Goal: Information Seeking & Learning: Learn about a topic

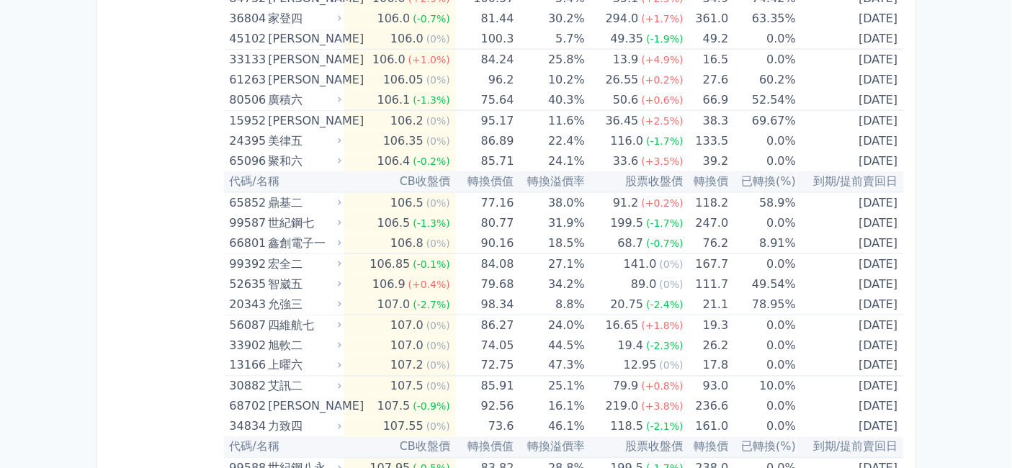
scroll to position [4080, 0]
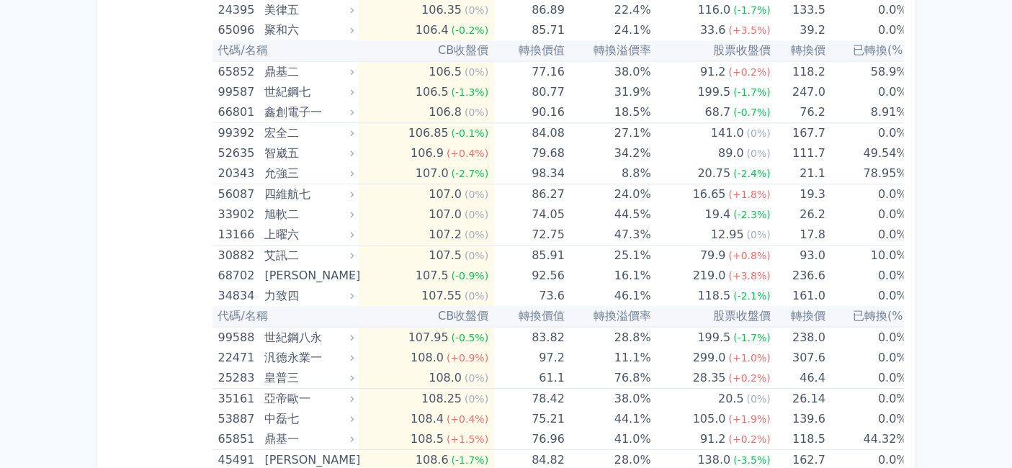
scroll to position [4959, 0]
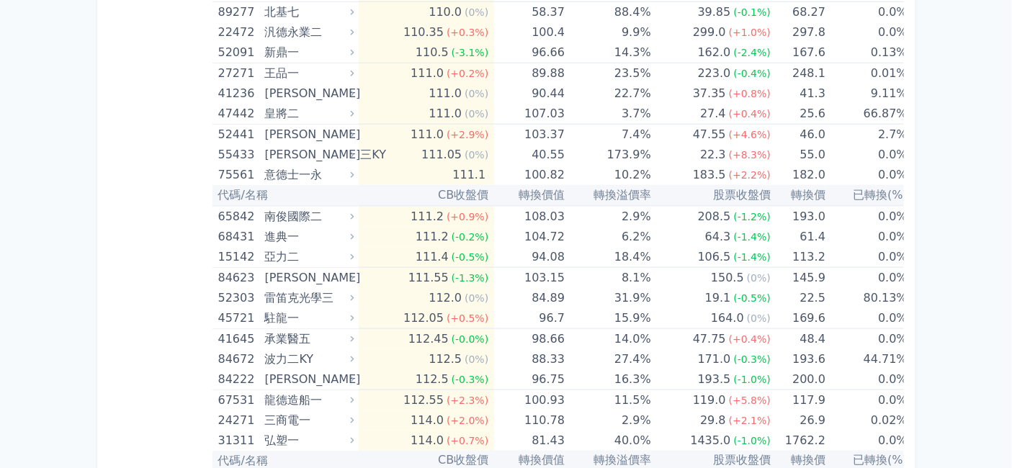
scroll to position [6000, 0]
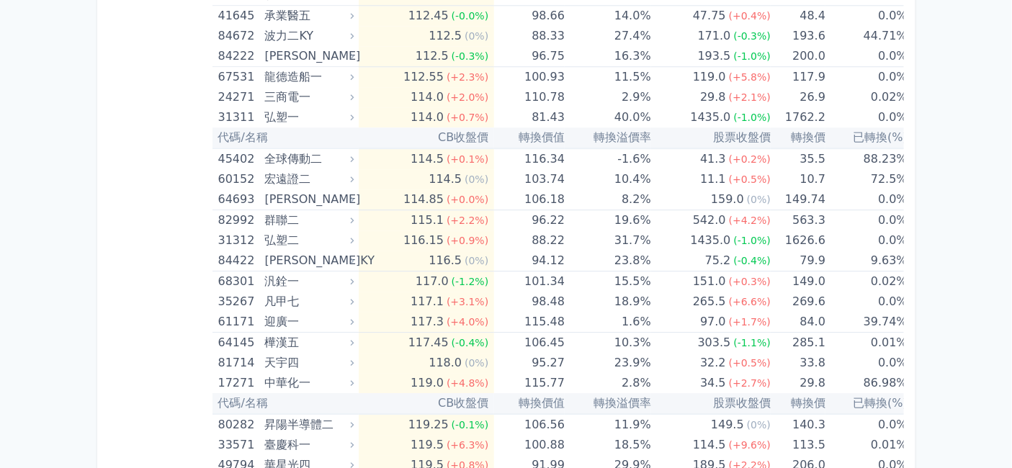
scroll to position [6720, 0]
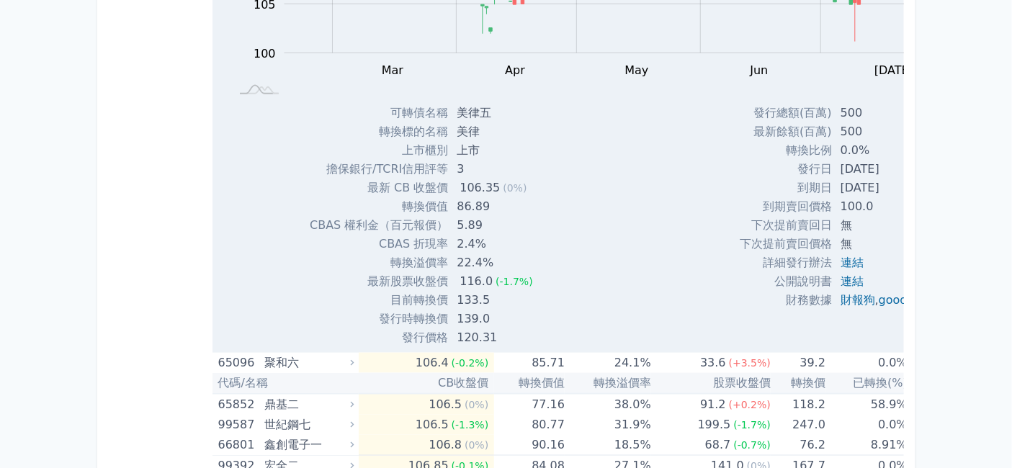
scroll to position [5760, 0]
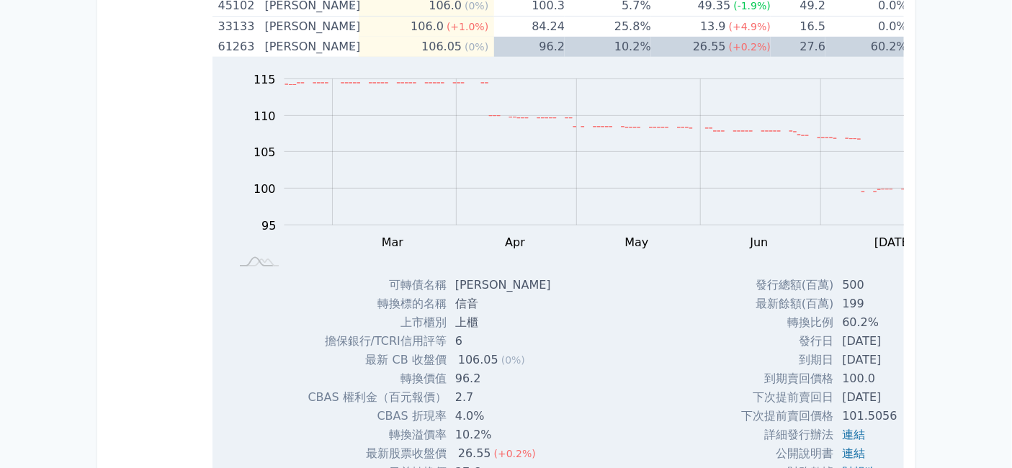
scroll to position [5679, 0]
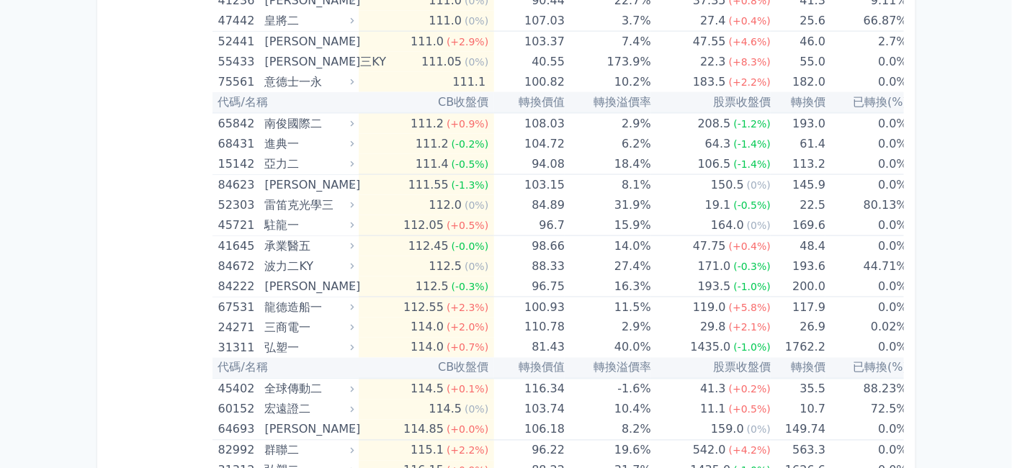
scroll to position [7920, 0]
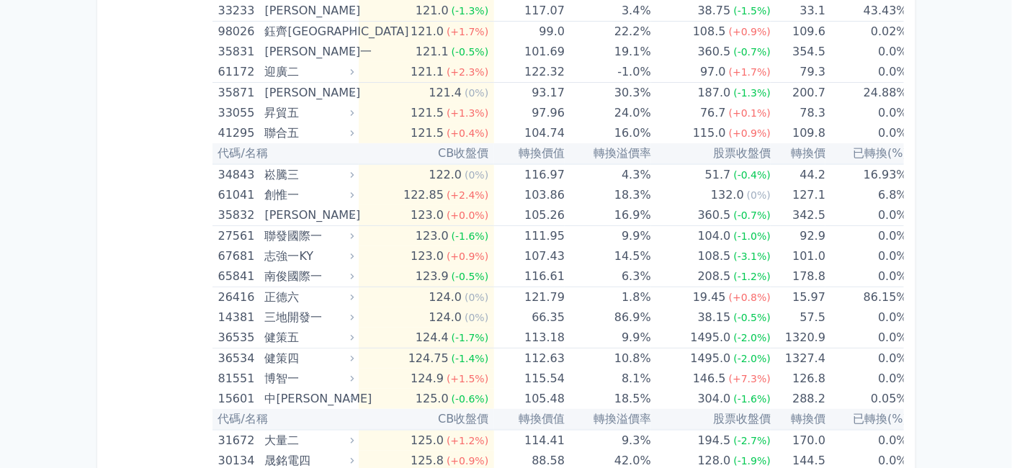
scroll to position [9120, 0]
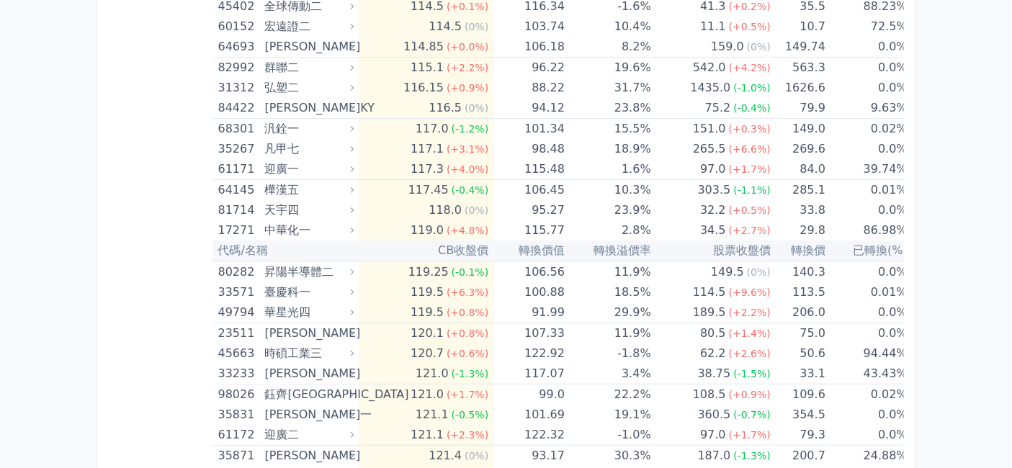
scroll to position [9200, 0]
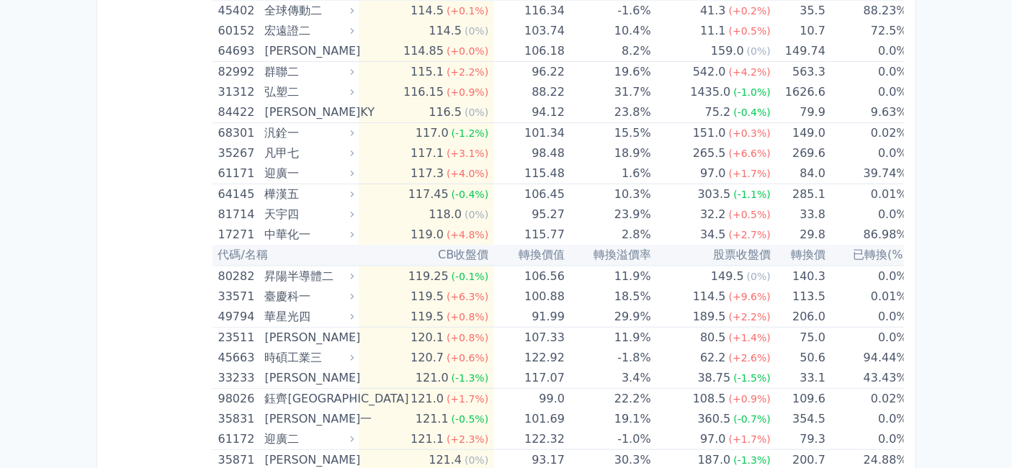
scroll to position [9520, 0]
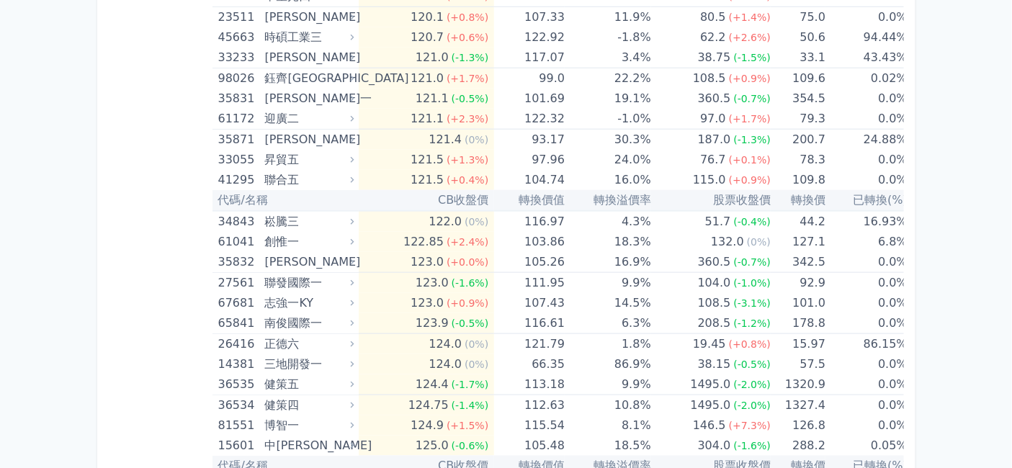
drag, startPoint x: 427, startPoint y: 171, endPoint x: 447, endPoint y: 172, distance: 20.2
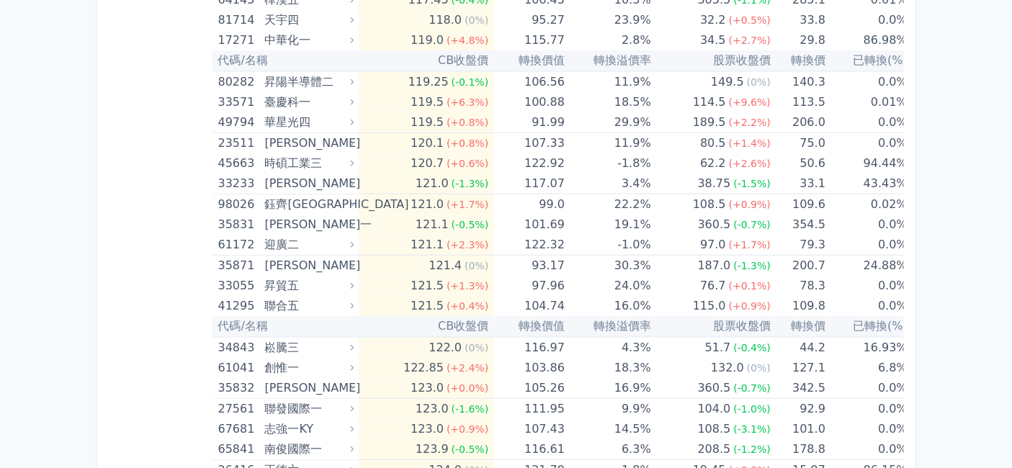
scroll to position [9280, 0]
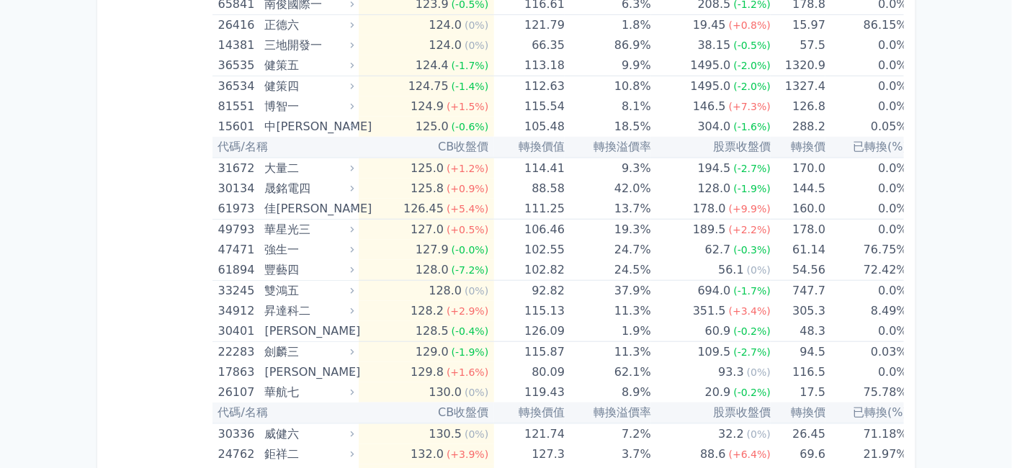
scroll to position [9440, 0]
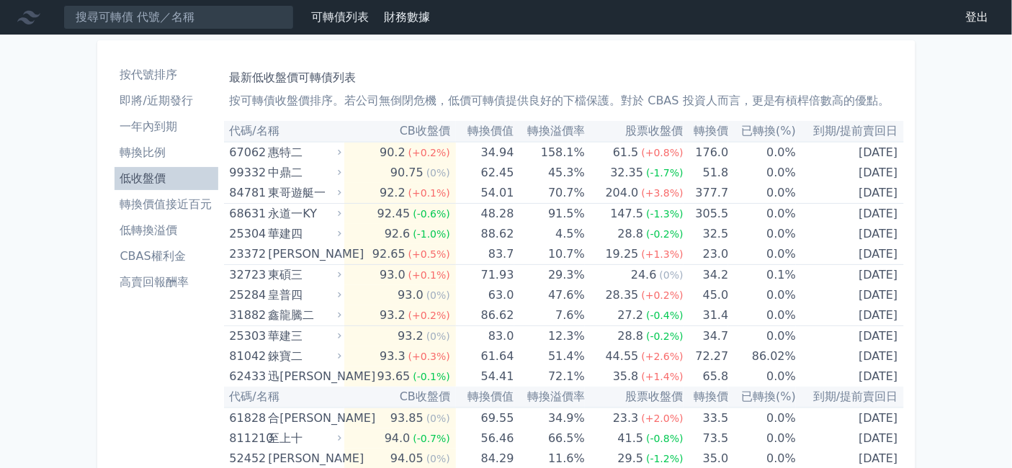
click at [114, 84] on li "按代號排序" at bounding box center [166, 74] width 104 height 17
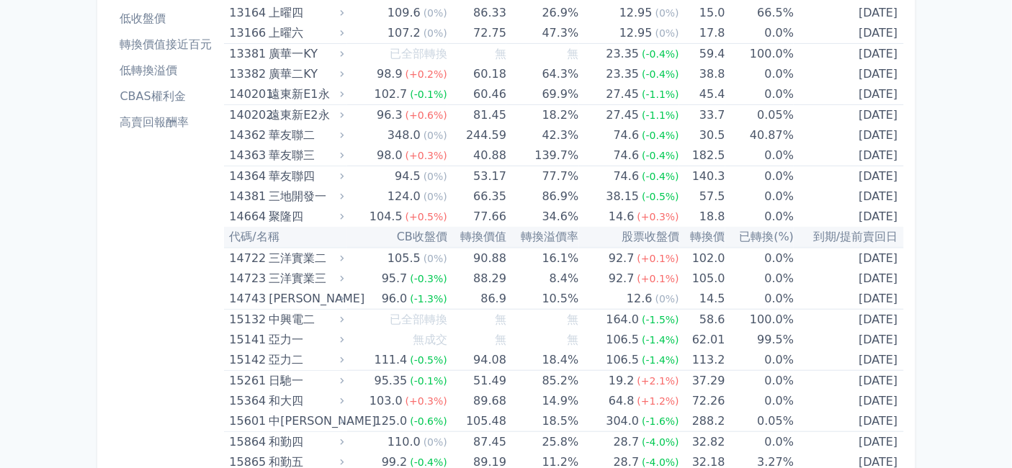
scroll to position [240, 0]
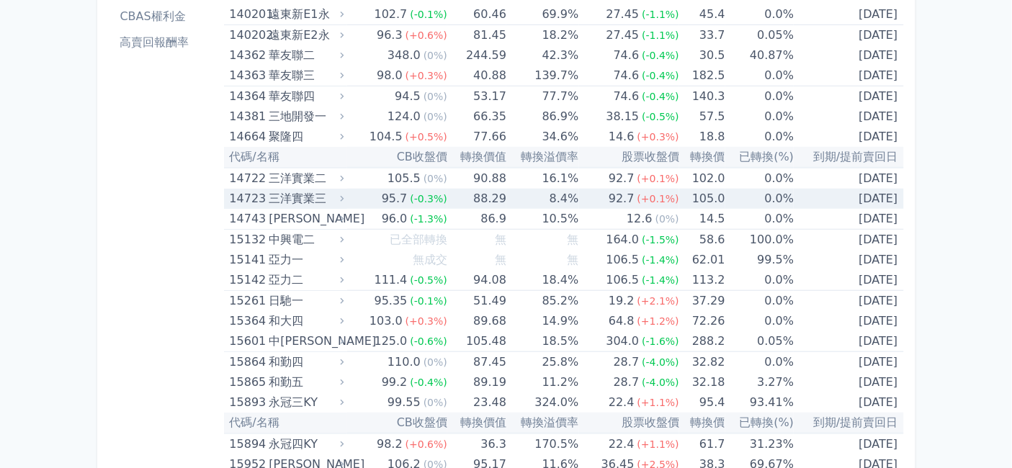
click at [269, 209] on div "三洋實業三" at bounding box center [305, 199] width 72 height 20
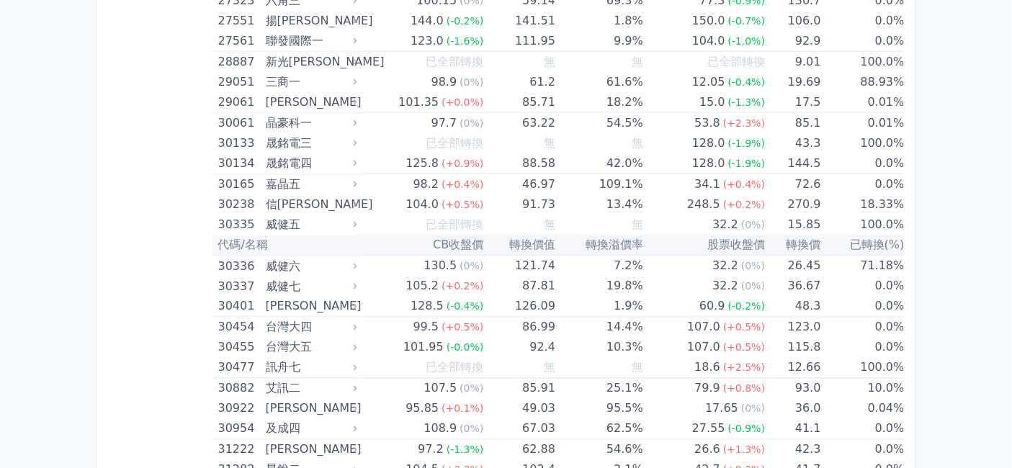
scroll to position [2560, 0]
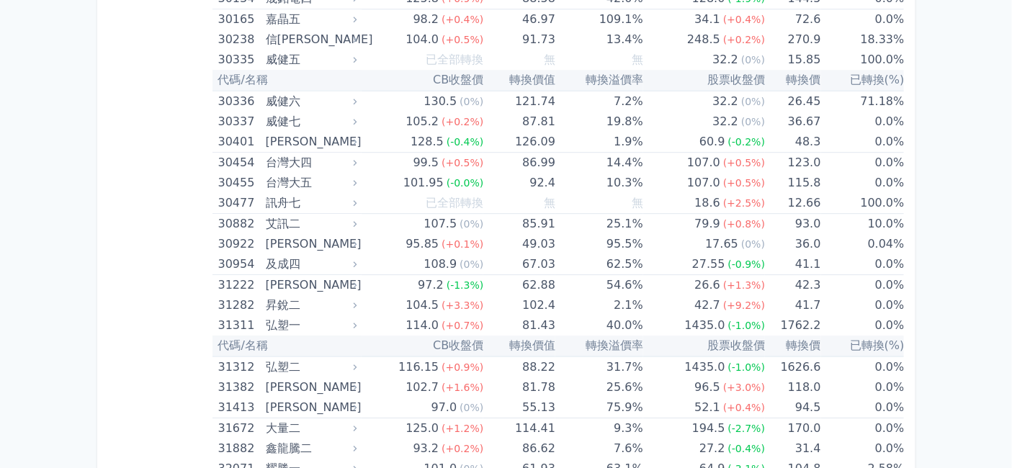
scroll to position [3120, 0]
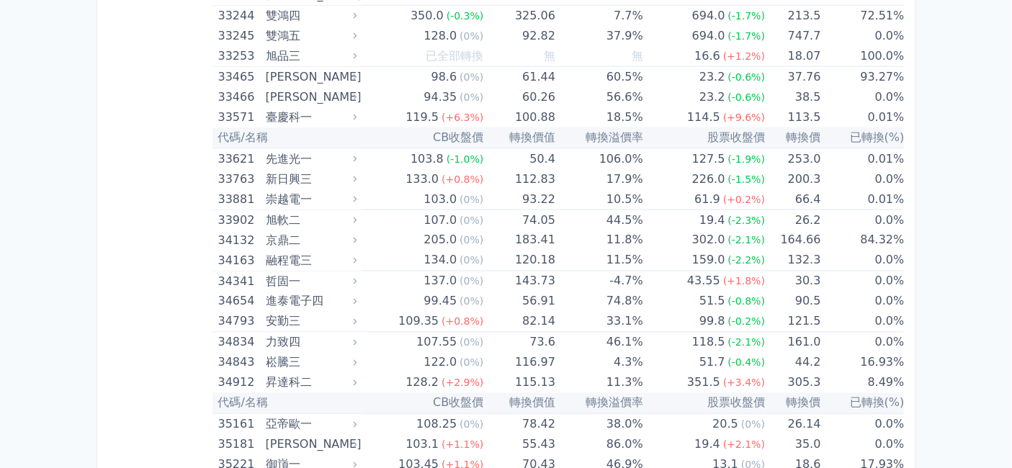
scroll to position [4400, 0]
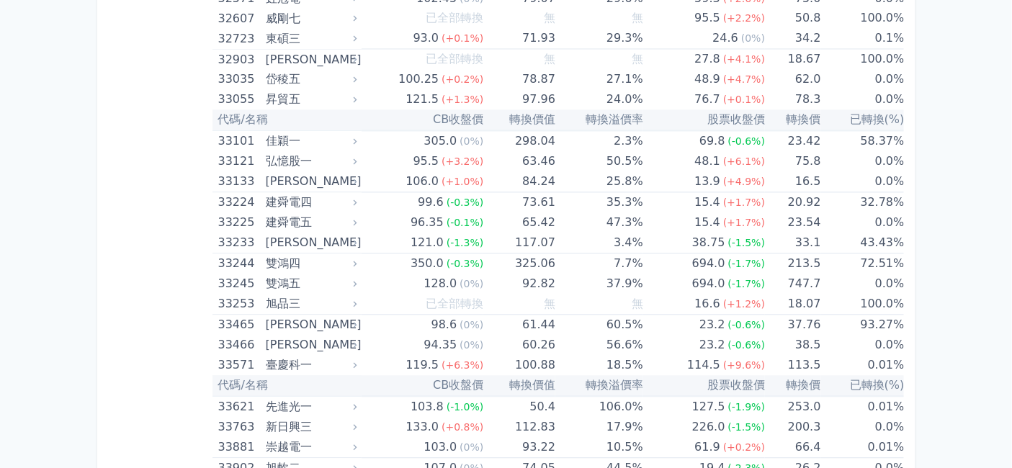
scroll to position [4480, 0]
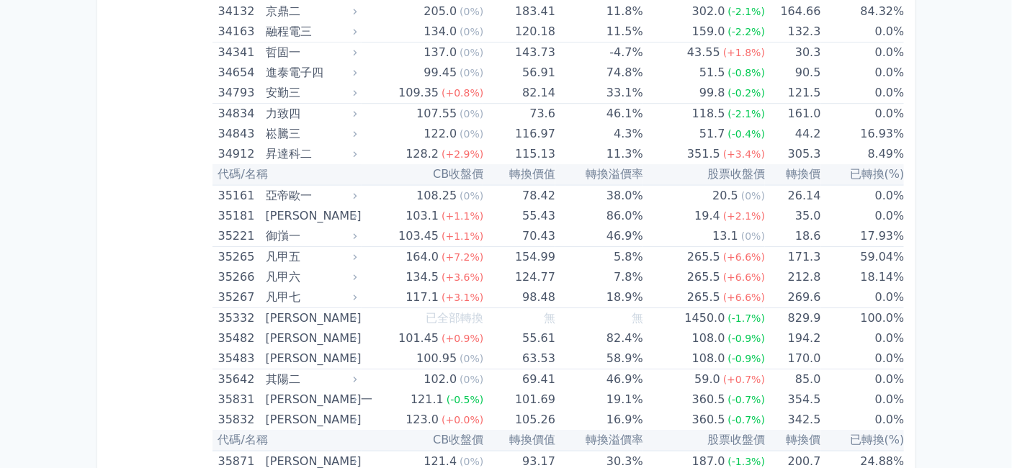
scroll to position [5040, 0]
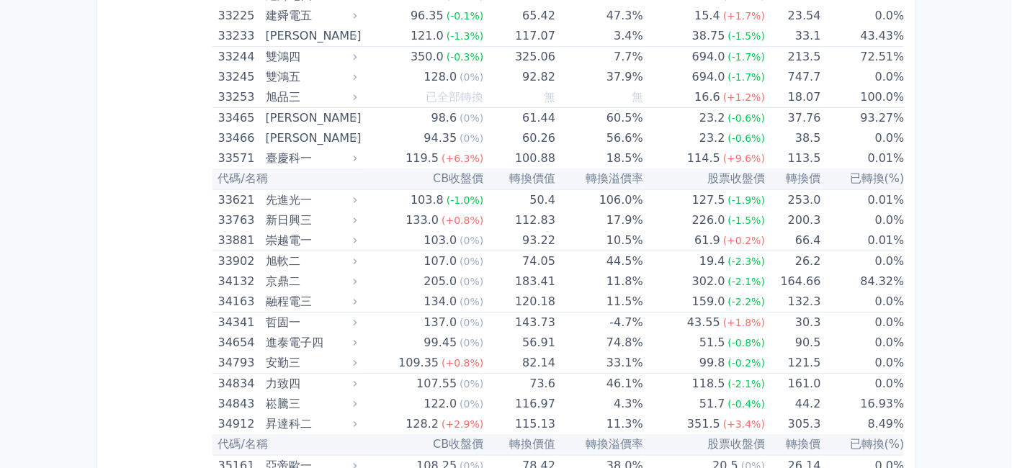
scroll to position [5200, 0]
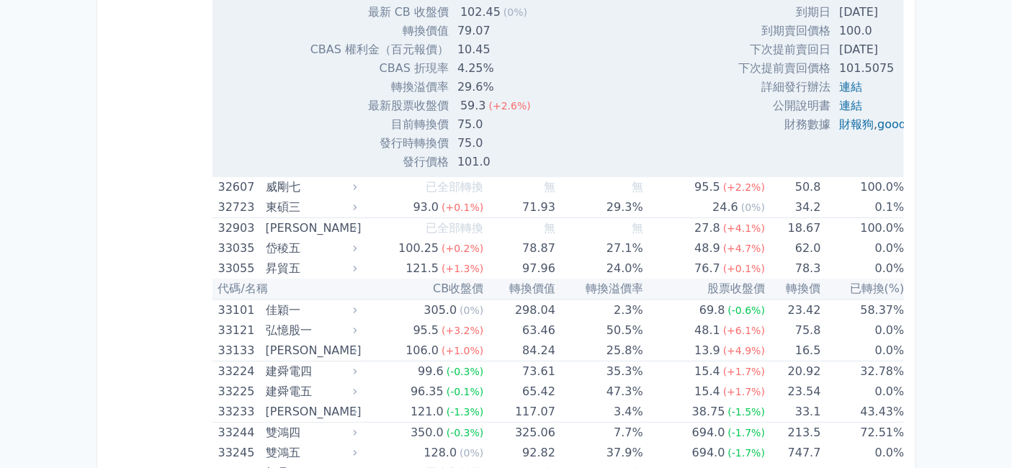
scroll to position [5280, 0]
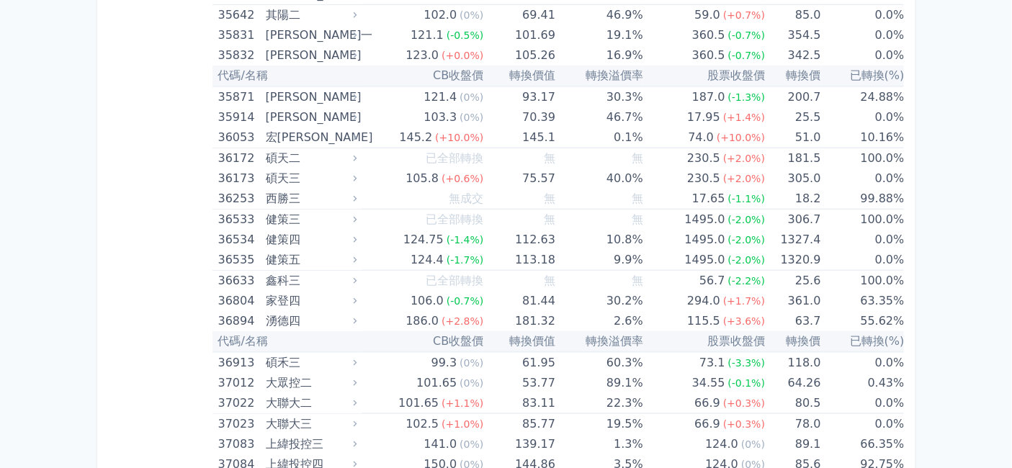
scroll to position [5920, 0]
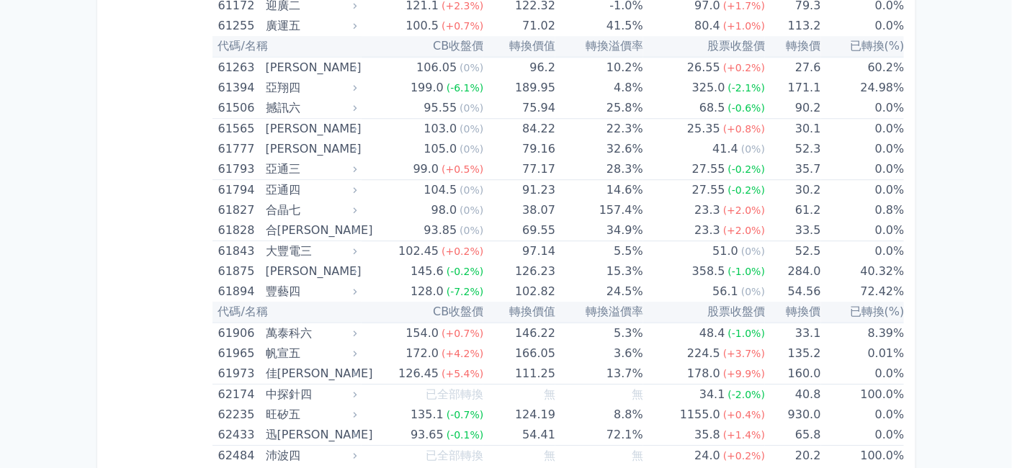
scroll to position [8480, 0]
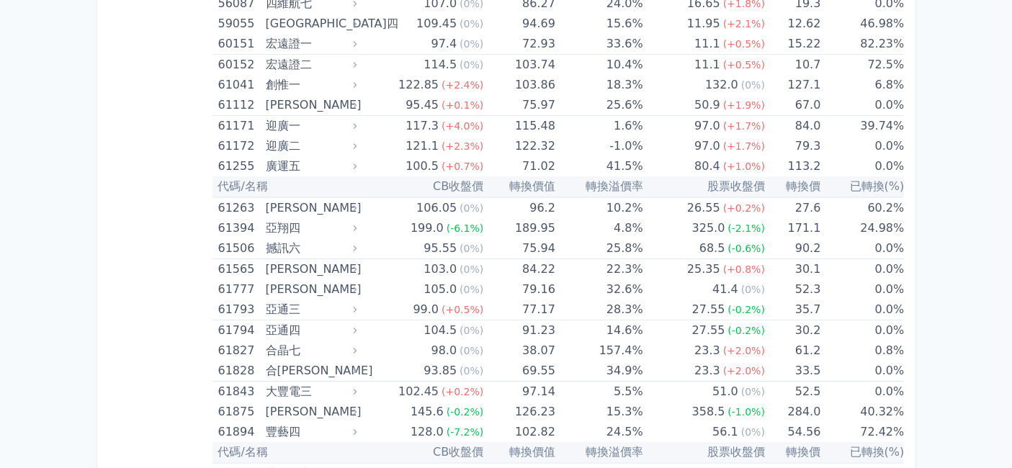
scroll to position [8720, 0]
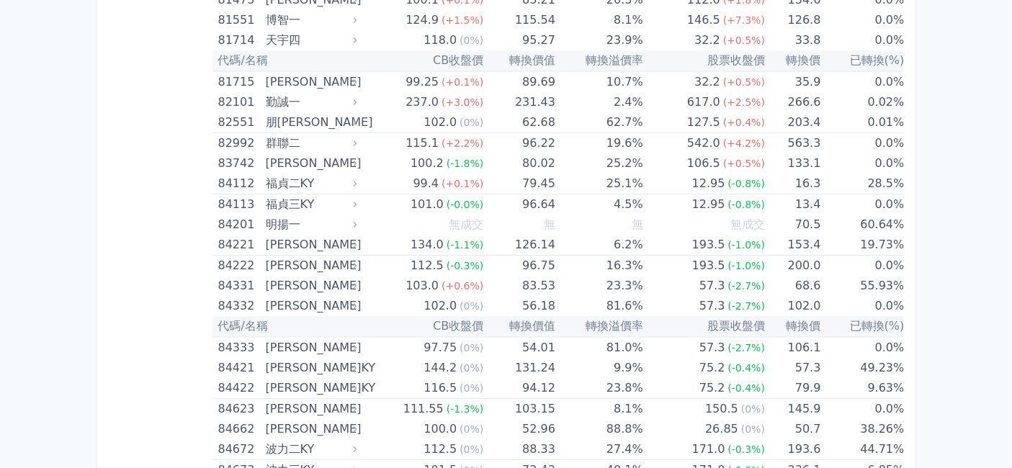
scroll to position [10880, 0]
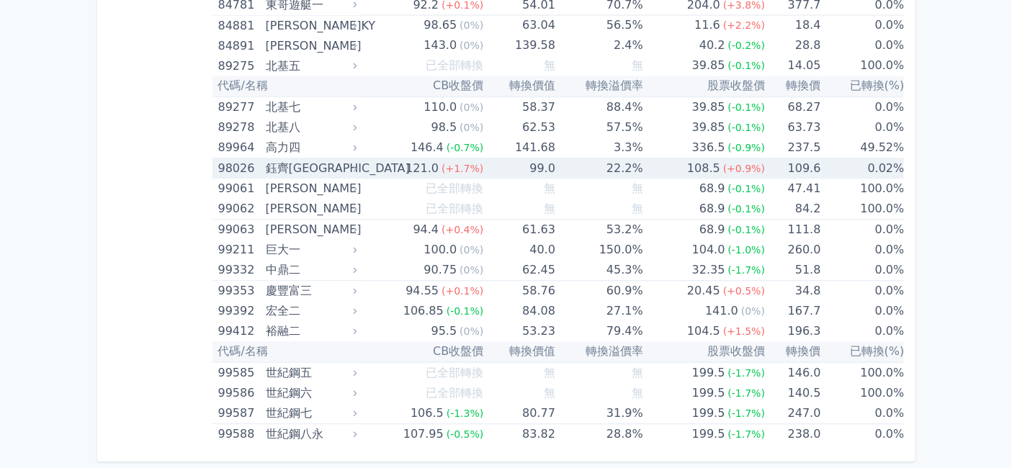
scroll to position [14480, 0]
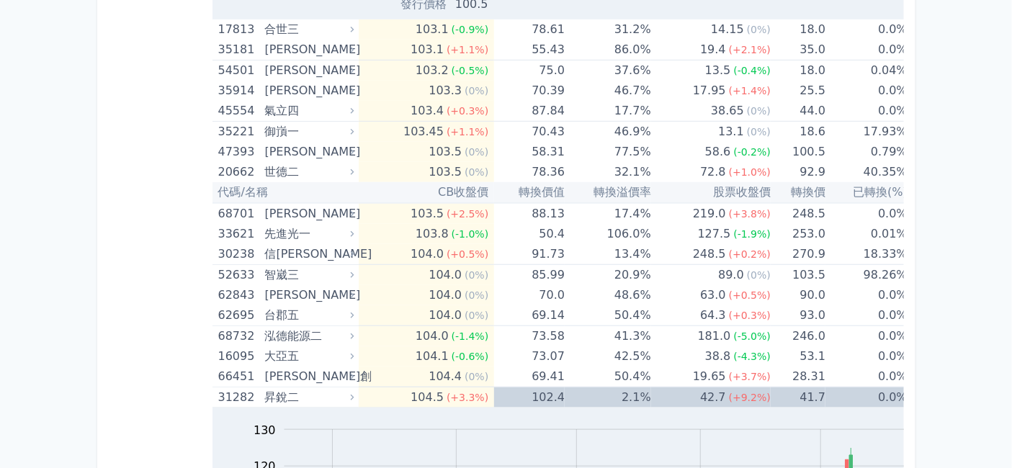
scroll to position [3840, 0]
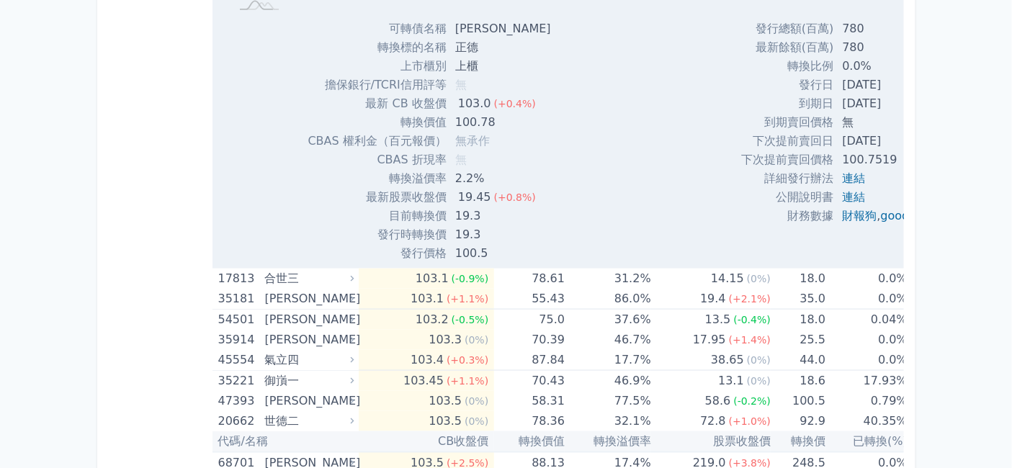
scroll to position [3920, 0]
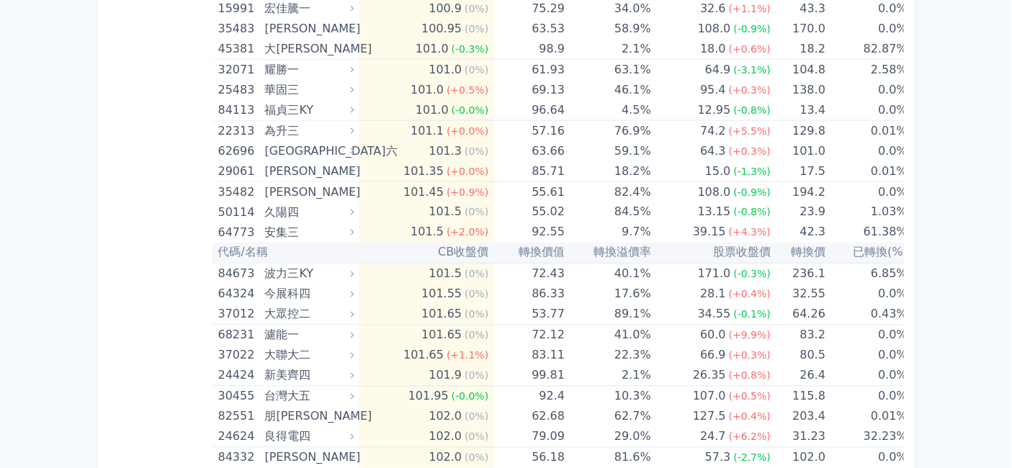
scroll to position [2480, 0]
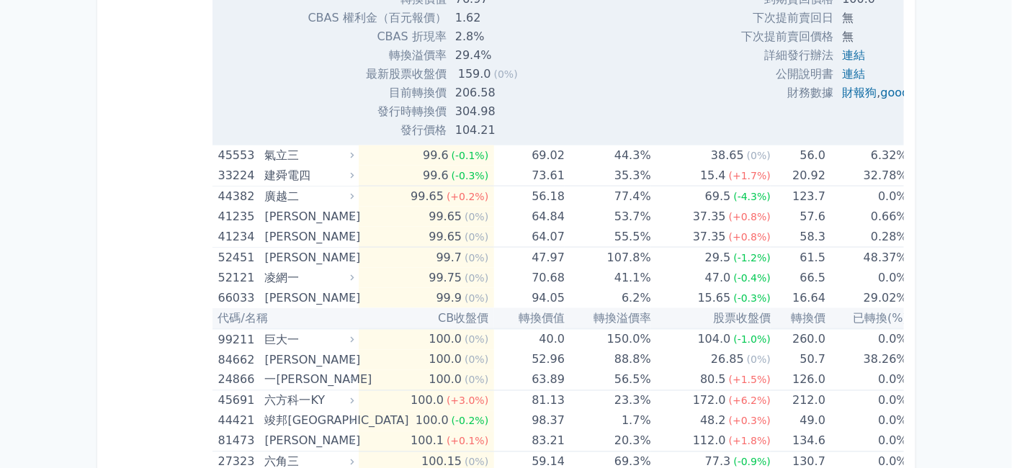
scroll to position [2400, 0]
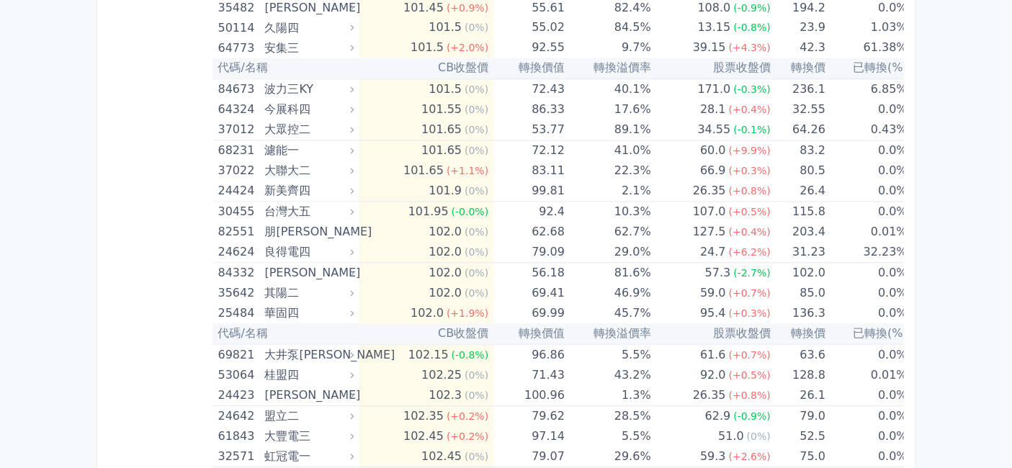
scroll to position [2799, 0]
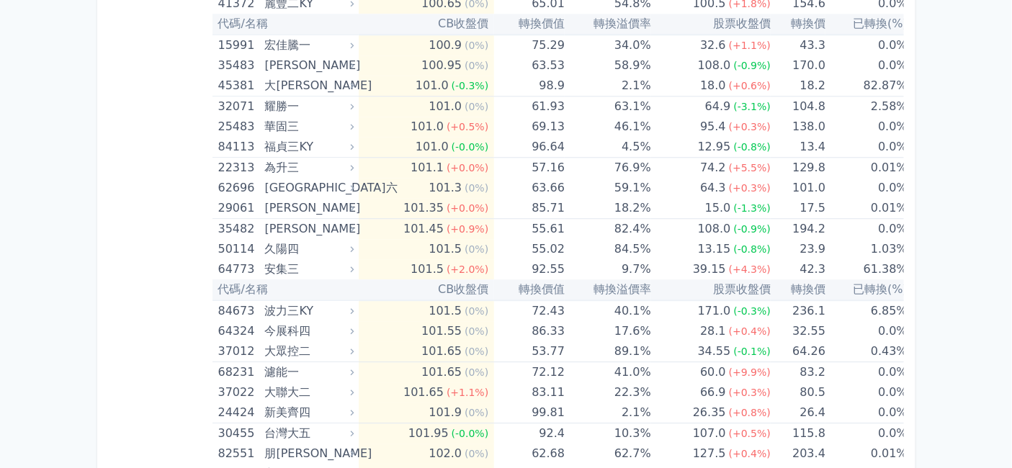
scroll to position [2960, 0]
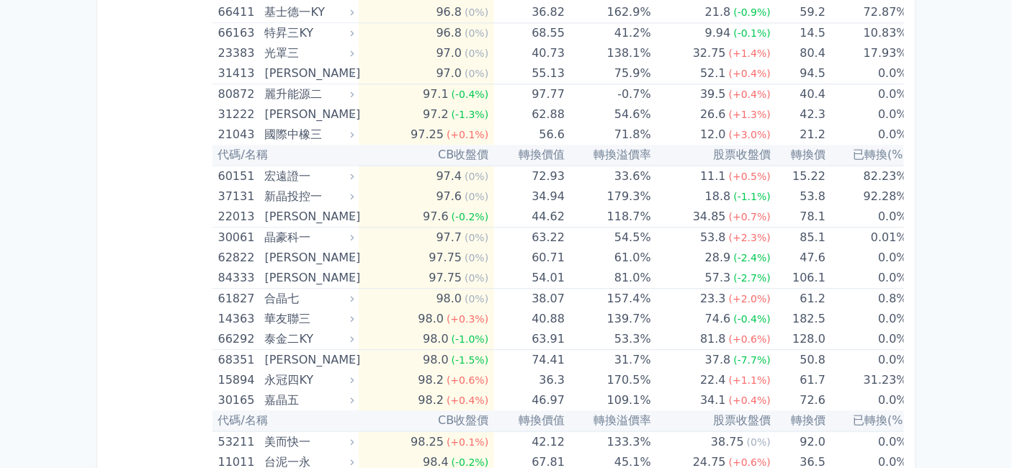
scroll to position [960, 0]
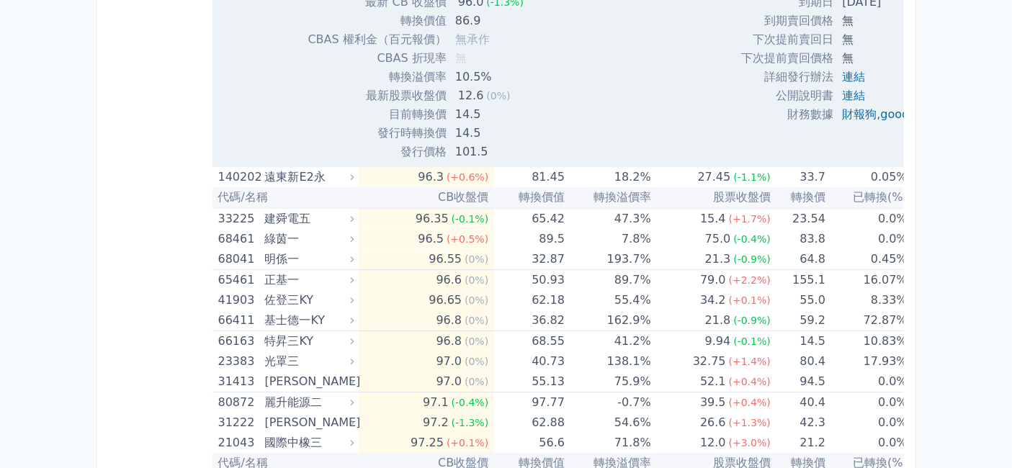
scroll to position [1200, 0]
drag, startPoint x: 423, startPoint y: 148, endPoint x: 462, endPoint y: 160, distance: 40.8
drag, startPoint x: 368, startPoint y: 409, endPoint x: 410, endPoint y: 412, distance: 42.6
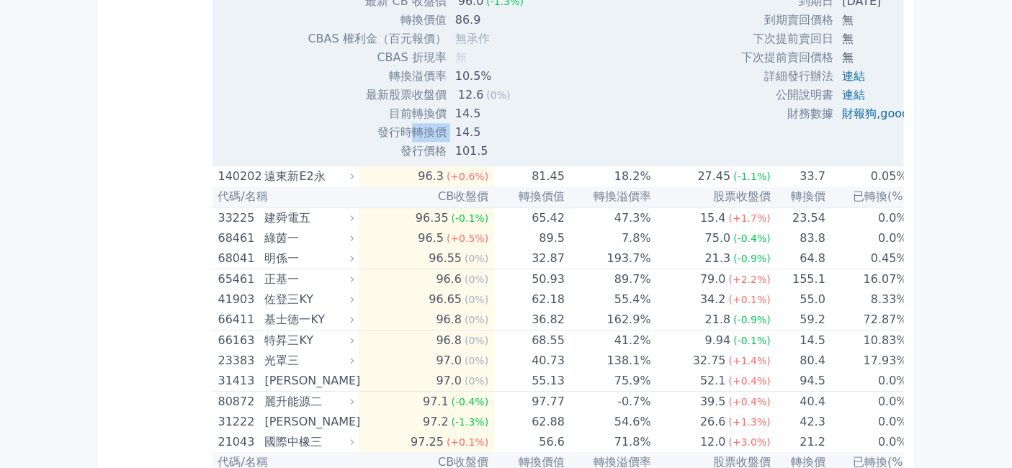
click at [410, 142] on tr "發行時轉換價 14.5" at bounding box center [435, 132] width 254 height 19
copy tr "轉換價"
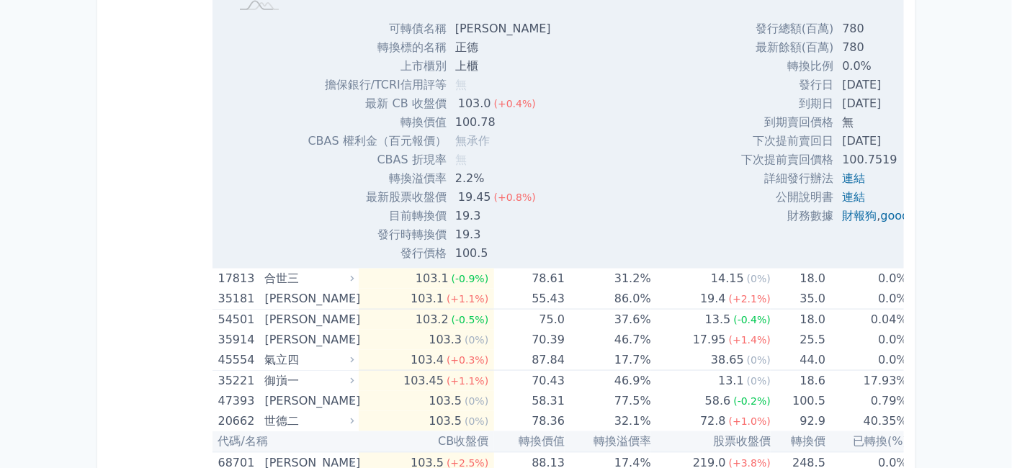
scroll to position [4239, 0]
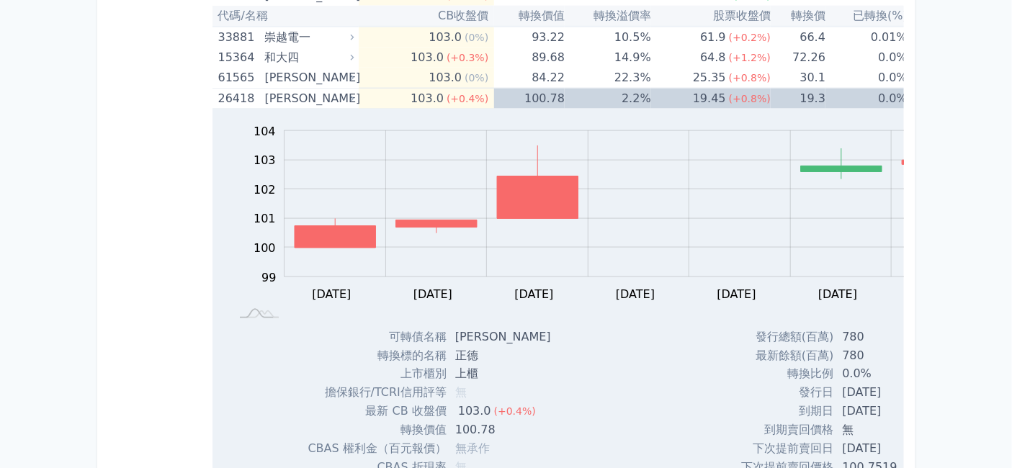
scroll to position [4560, 0]
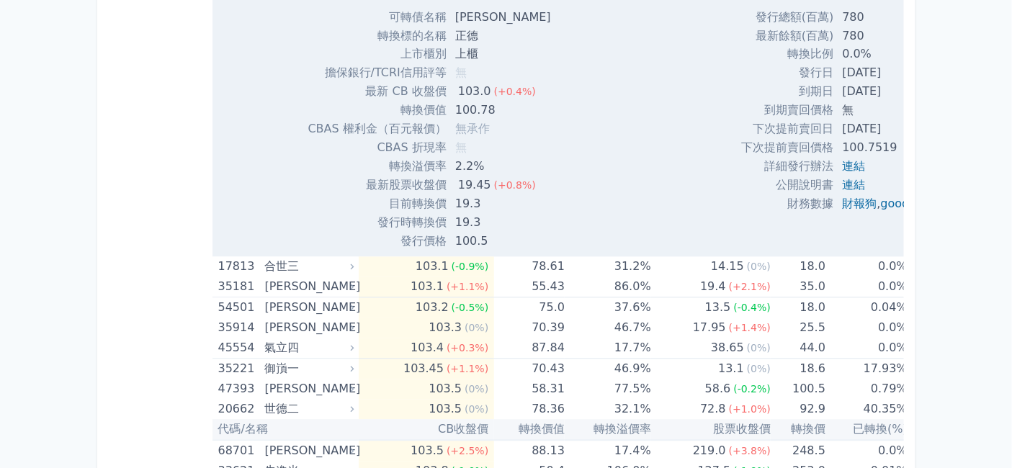
drag, startPoint x: 420, startPoint y: 168, endPoint x: 474, endPoint y: 176, distance: 54.6
drag, startPoint x: 373, startPoint y: 409, endPoint x: 400, endPoint y: 403, distance: 27.3
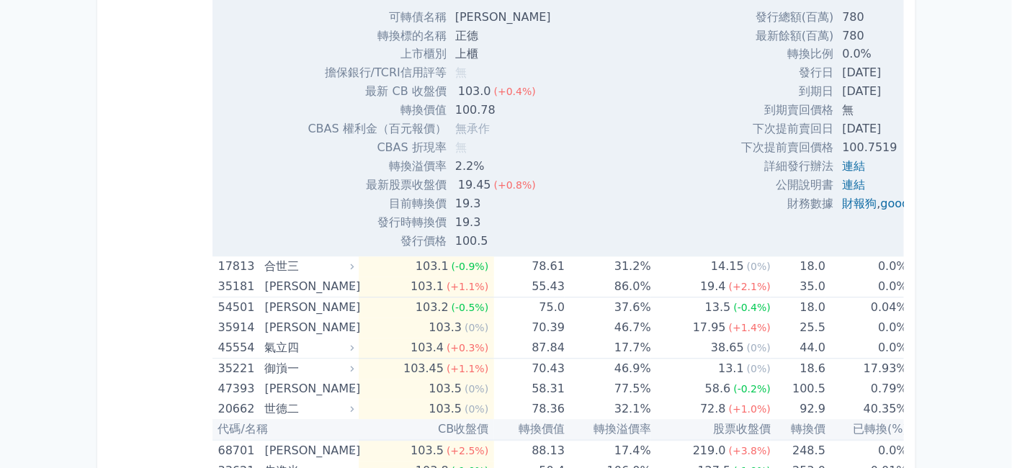
drag, startPoint x: 370, startPoint y: 408, endPoint x: 404, endPoint y: 409, distance: 33.9
copy td "轉換價"
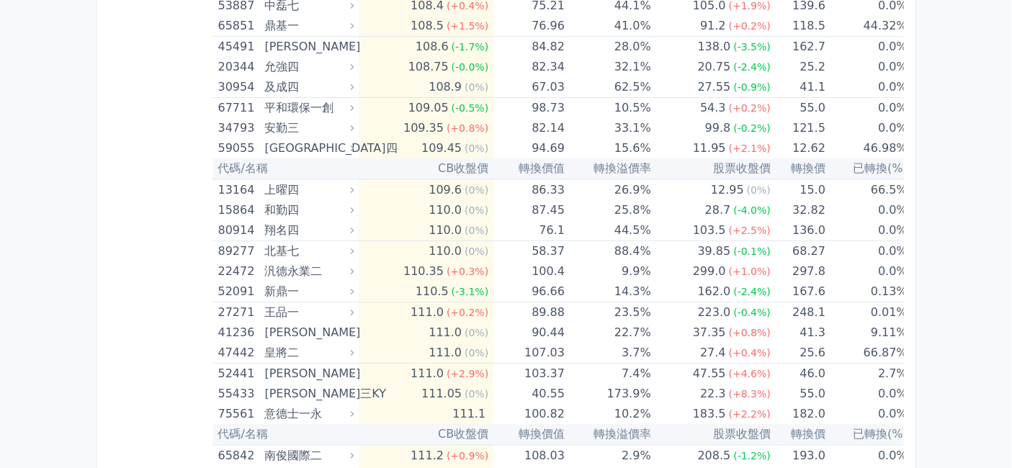
scroll to position [8960, 0]
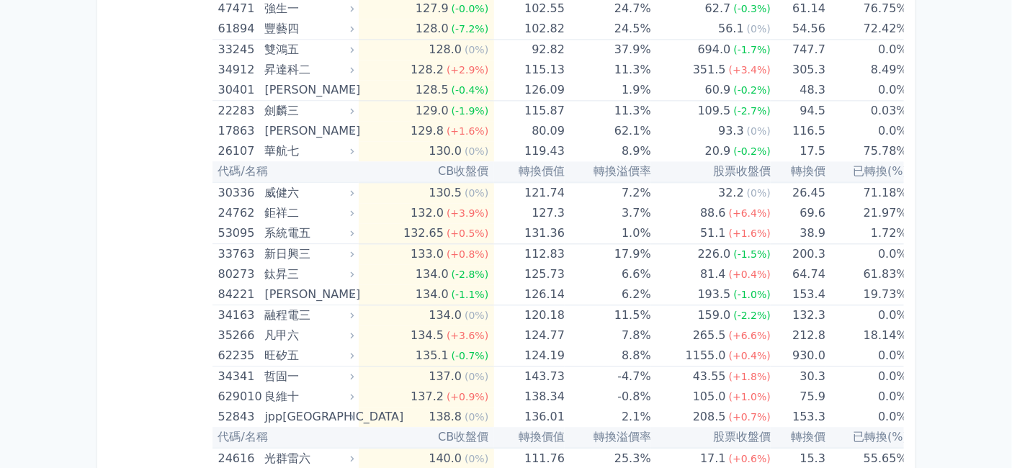
scroll to position [10160, 0]
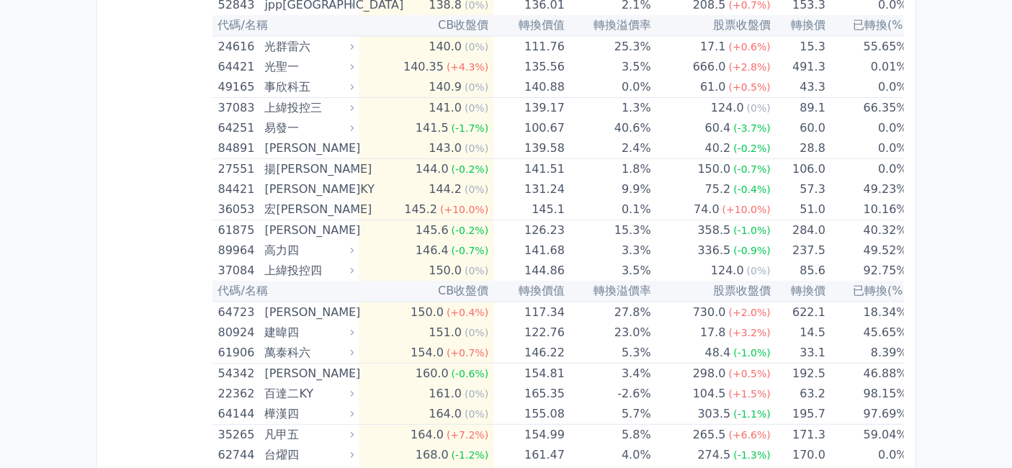
scroll to position [11040, 0]
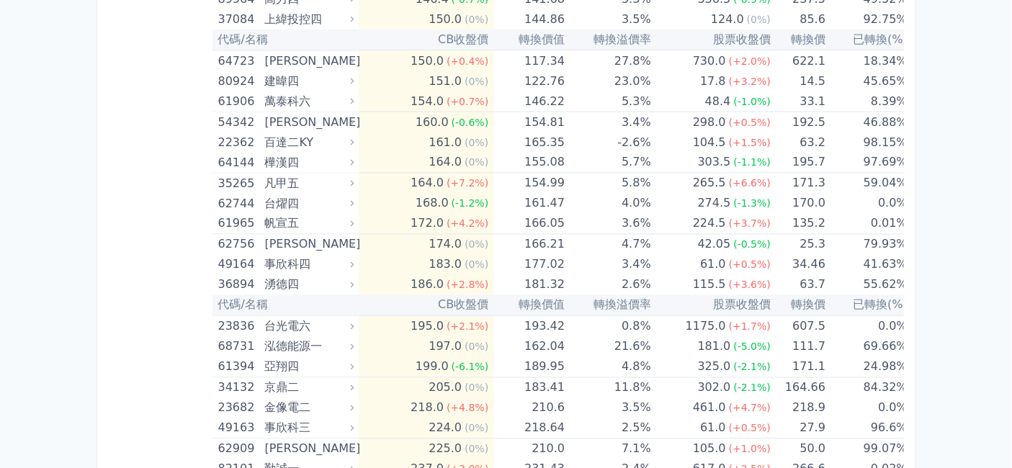
scroll to position [11680, 0]
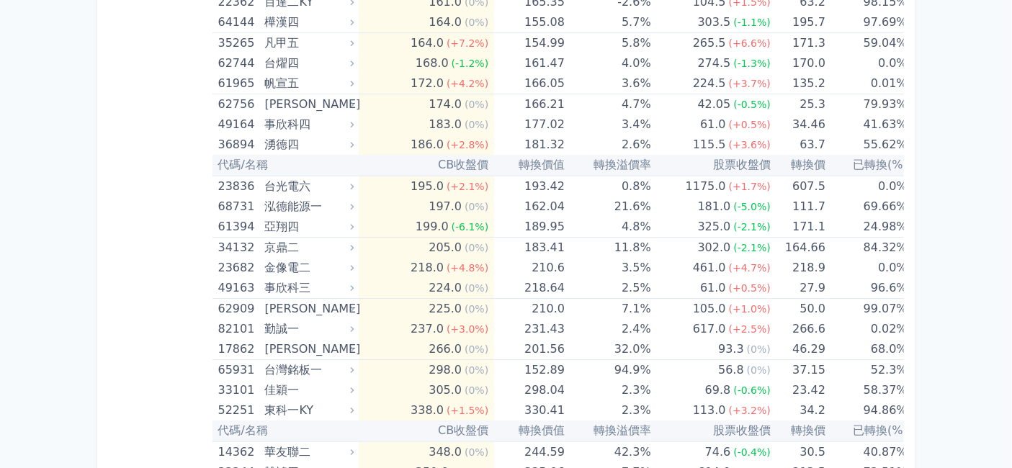
scroll to position [12320, 0]
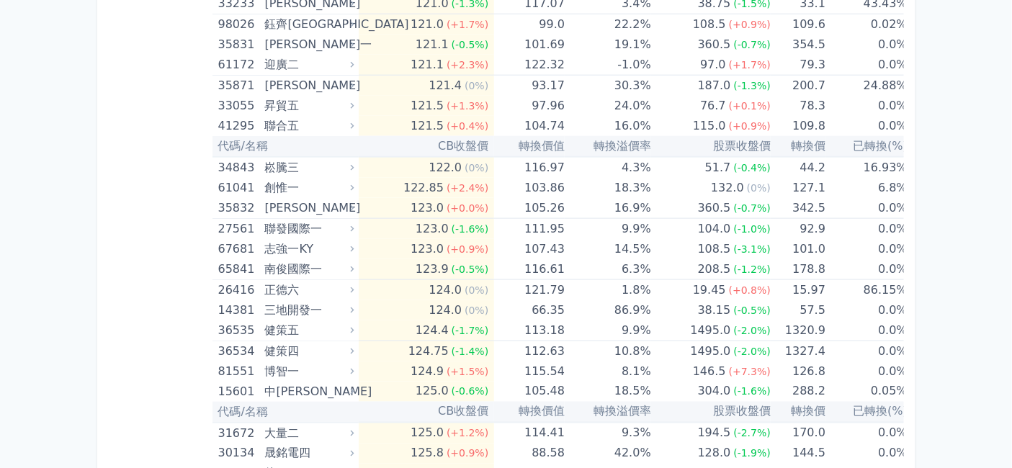
scroll to position [11440, 0]
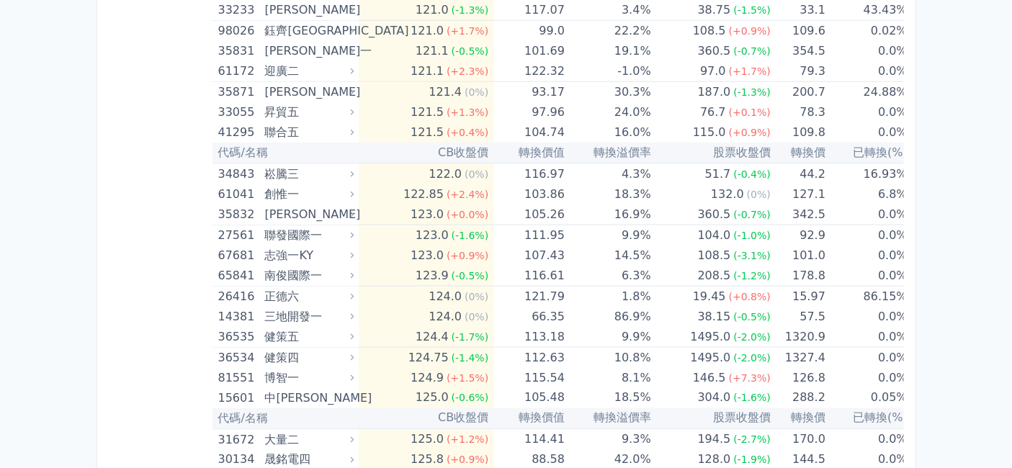
drag, startPoint x: 417, startPoint y: 239, endPoint x: 443, endPoint y: 245, distance: 26.6
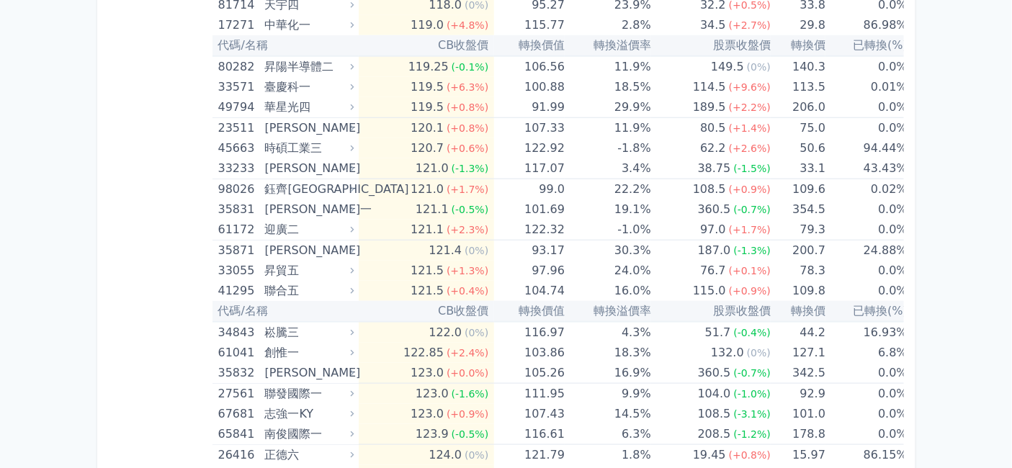
scroll to position [11200, 0]
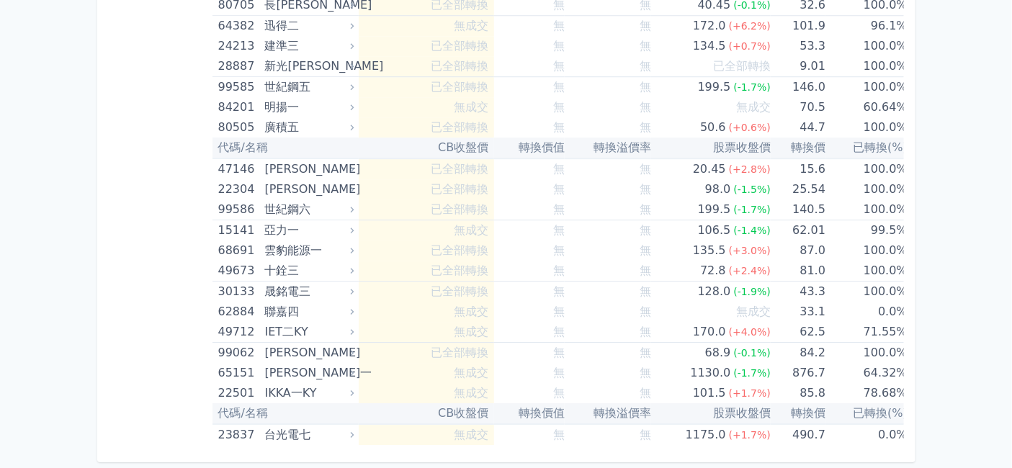
scroll to position [14240, 0]
